Goal: Navigation & Orientation: Go to known website

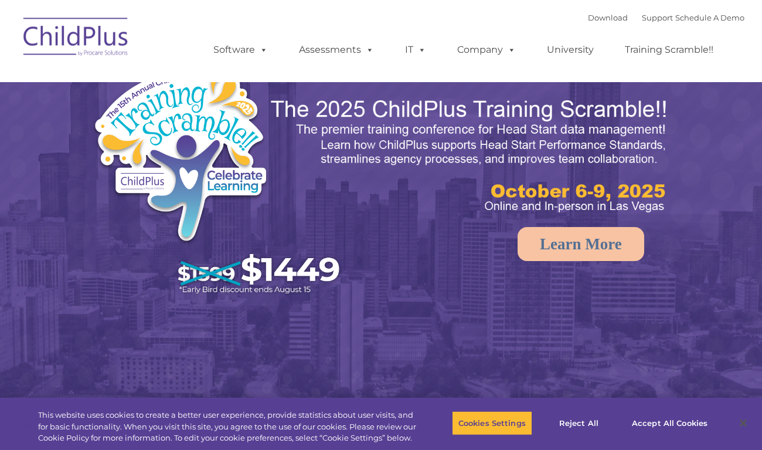
select select "MEDIUM"
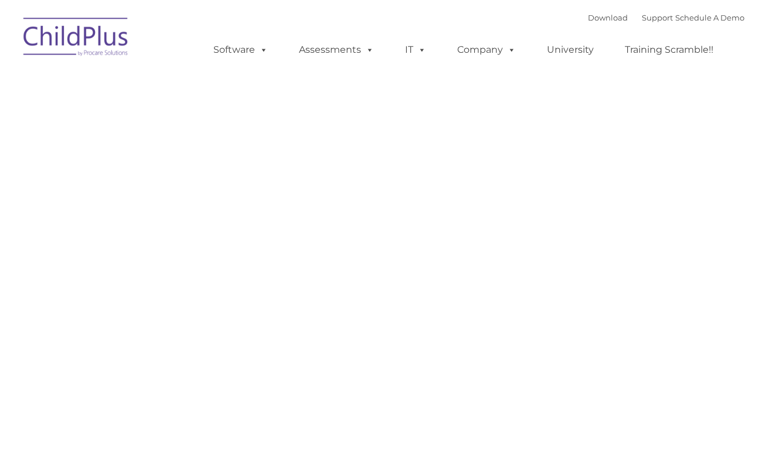
type input ""
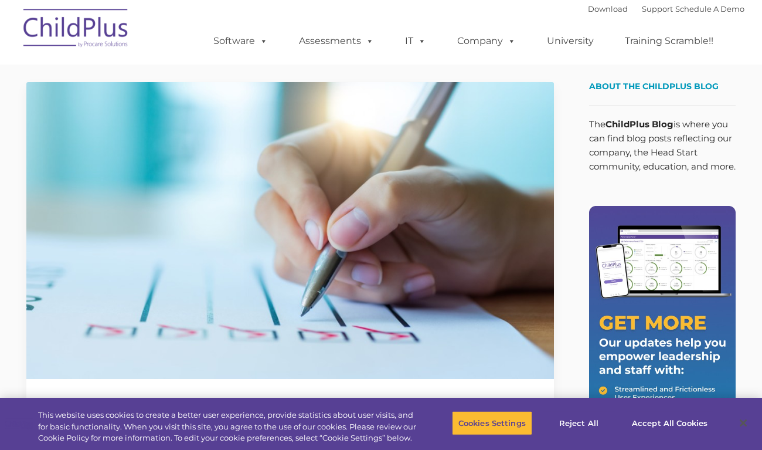
type input ""
click at [579, 423] on button "Reject All" at bounding box center [578, 422] width 73 height 25
